Goal: Check status: Check status

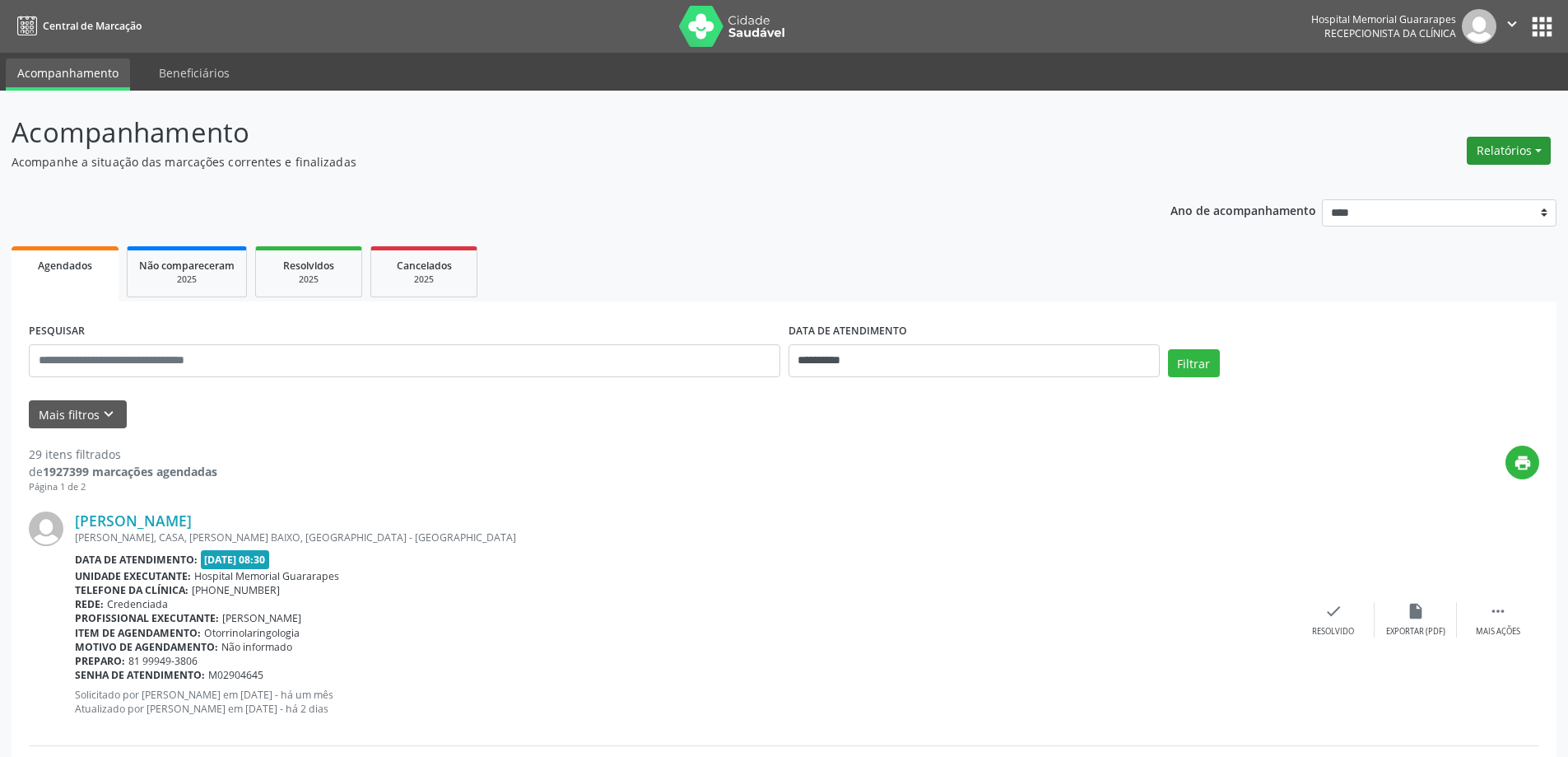
click at [1522, 155] on button "Relatórios" at bounding box center [1509, 151] width 84 height 28
click at [1493, 178] on link "Agendamentos" at bounding box center [1463, 186] width 177 height 23
select select "*"
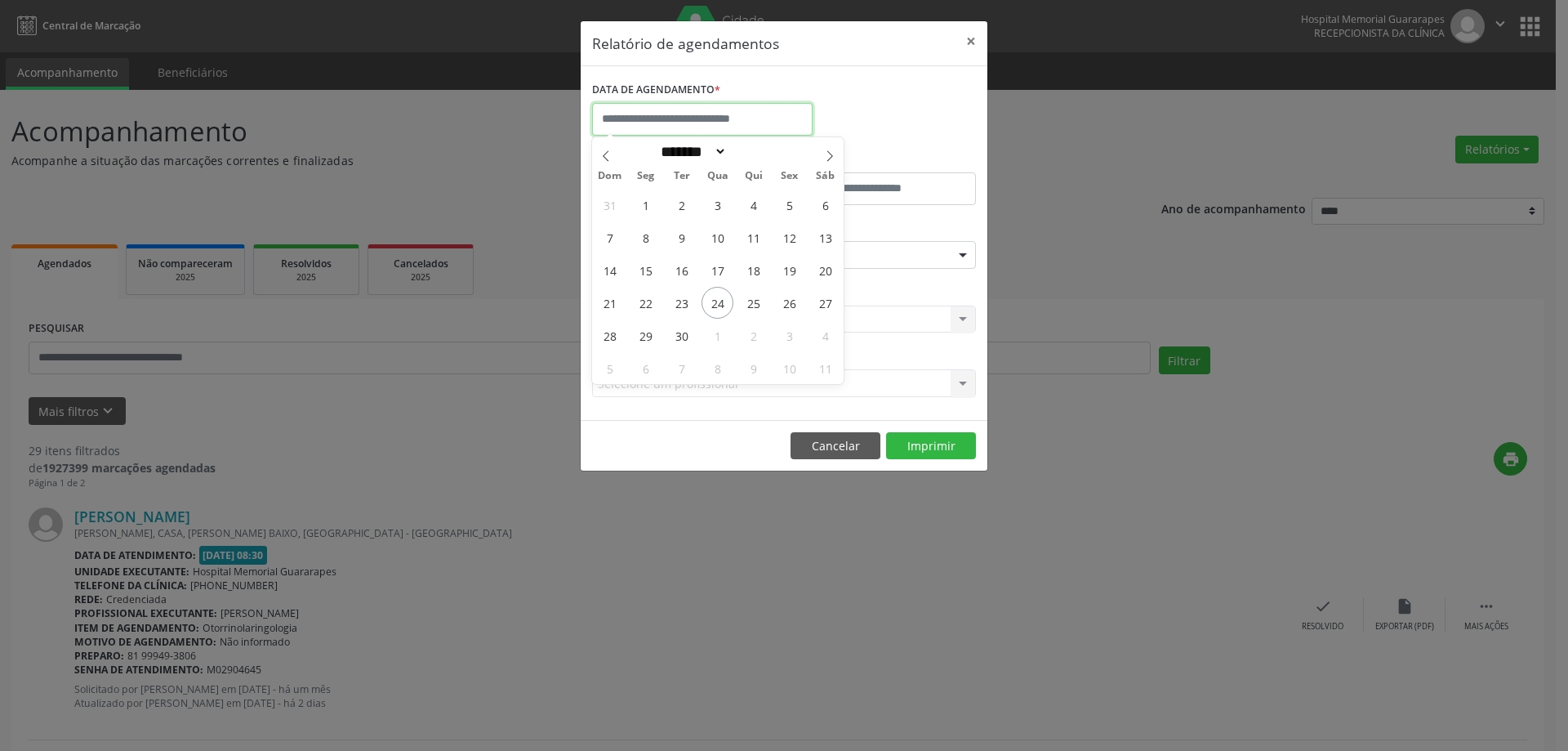
click at [682, 120] on input "text" at bounding box center [702, 119] width 220 height 33
click at [748, 303] on span "25" at bounding box center [754, 303] width 32 height 32
type input "**********"
click at [748, 303] on span "25" at bounding box center [754, 303] width 32 height 32
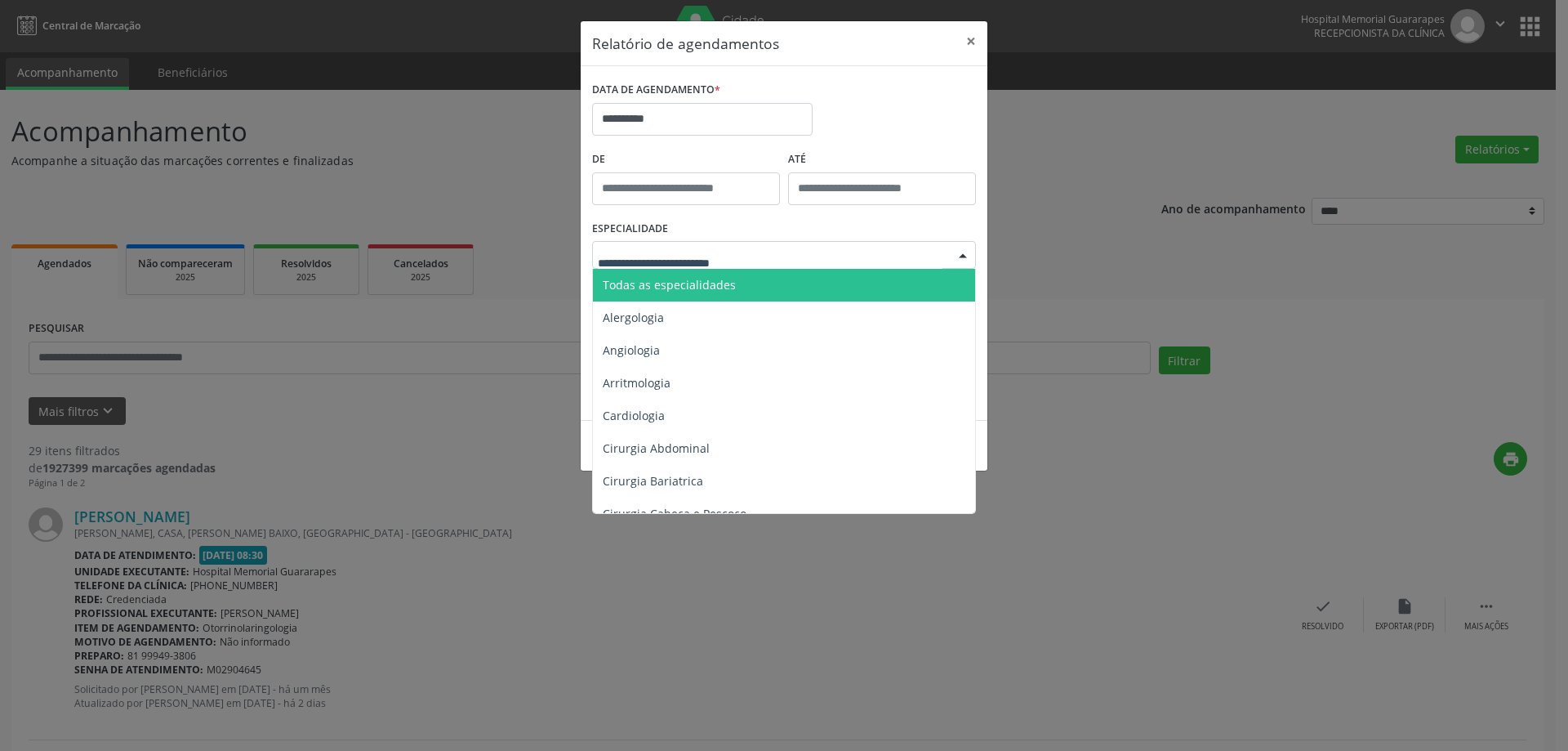
click at [673, 291] on span "Todas as especialidades" at bounding box center [669, 284] width 133 height 15
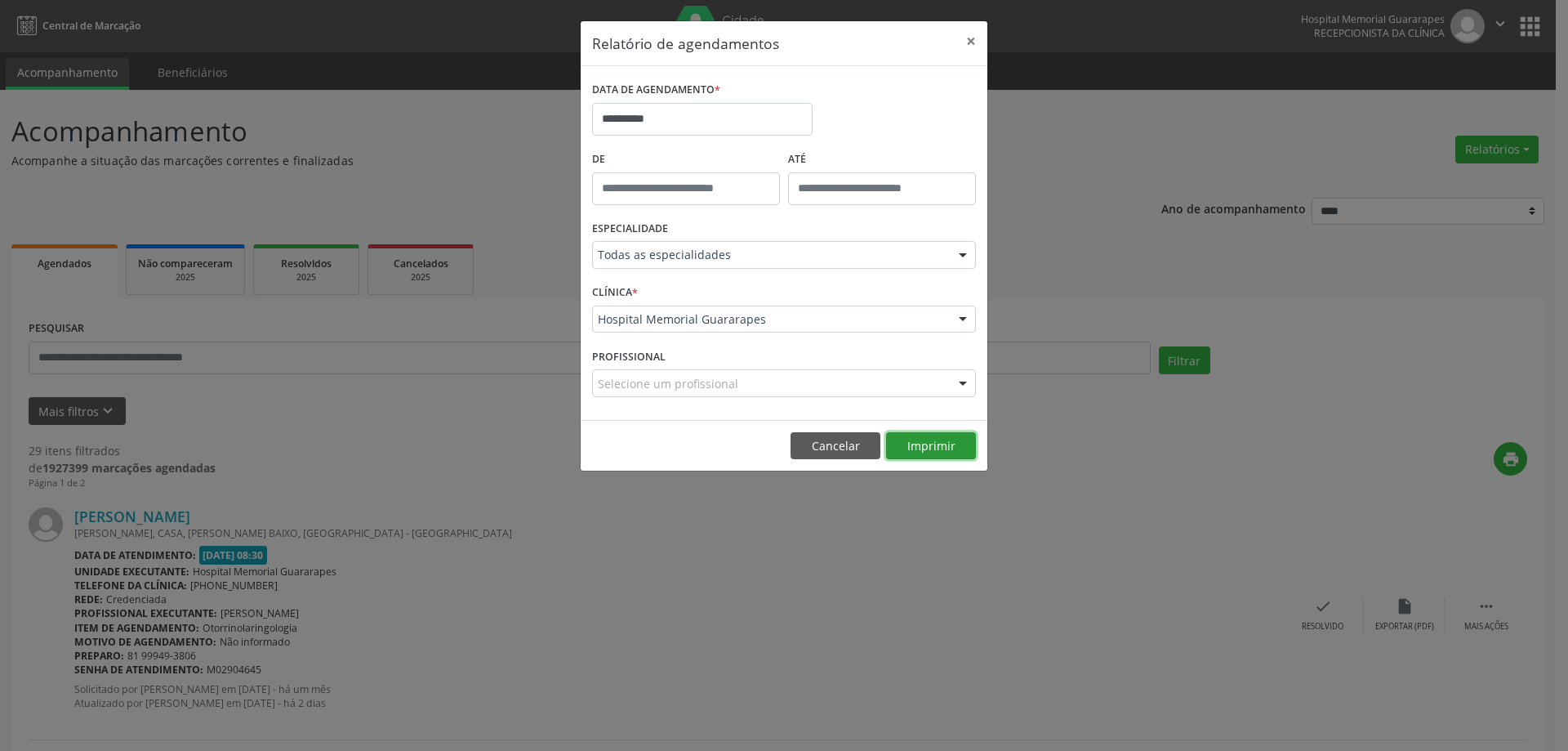
click at [917, 441] on button "Imprimir" at bounding box center [931, 446] width 89 height 28
